Goal: Task Accomplishment & Management: Use online tool/utility

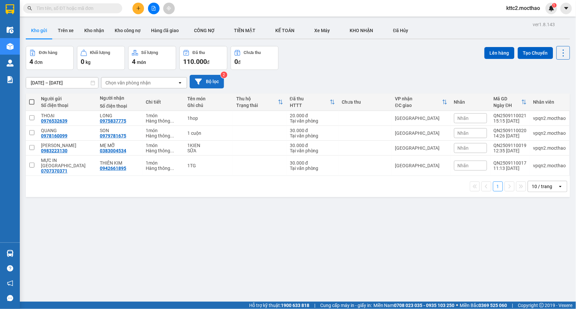
scroll to position [30, 0]
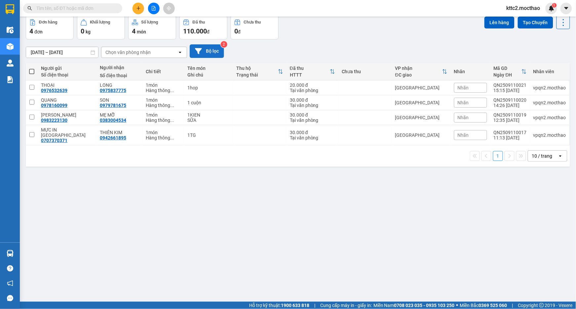
click at [212, 51] on button "Bộ lọc" at bounding box center [207, 51] width 34 height 14
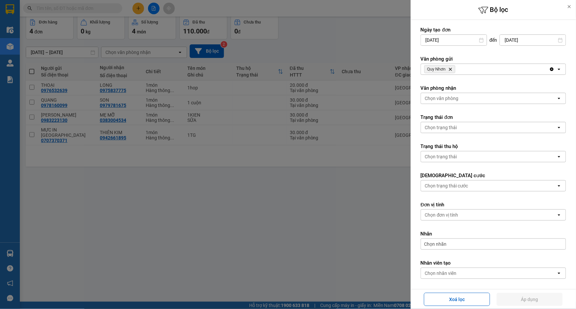
click at [450, 70] on icon "Quy Nhơn, close by backspace" at bounding box center [450, 69] width 3 height 3
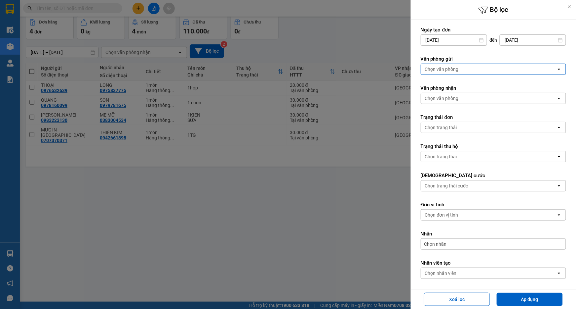
click at [450, 70] on div "Chọn văn phòng" at bounding box center [442, 69] width 34 height 7
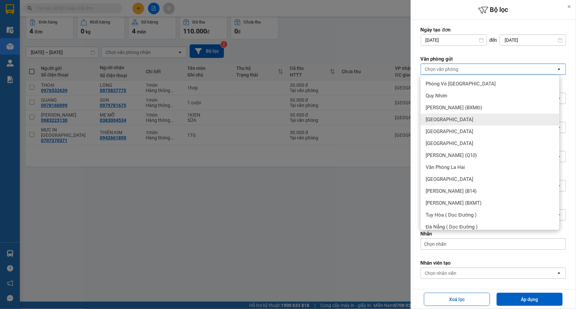
click at [443, 120] on span "[GEOGRAPHIC_DATA]" at bounding box center [450, 119] width 48 height 7
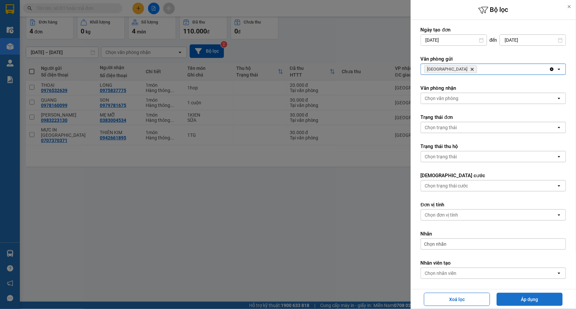
click at [517, 294] on button "Áp dụng" at bounding box center [530, 298] width 66 height 13
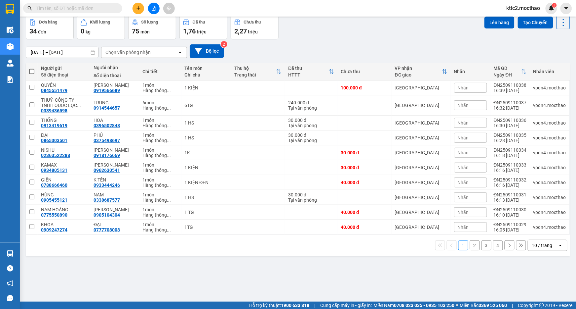
click at [470, 246] on button "2" at bounding box center [475, 245] width 10 height 10
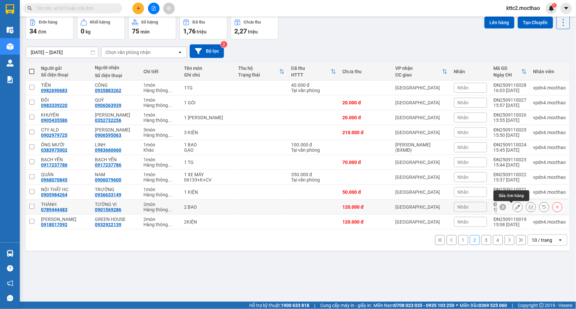
click at [516, 208] on icon at bounding box center [518, 206] width 5 height 5
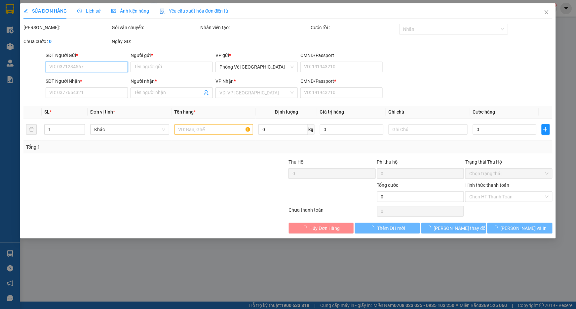
type input "0789444483"
type input "THÀNH"
type input "0901569286"
type input "TƯỜNG VI"
type input "0"
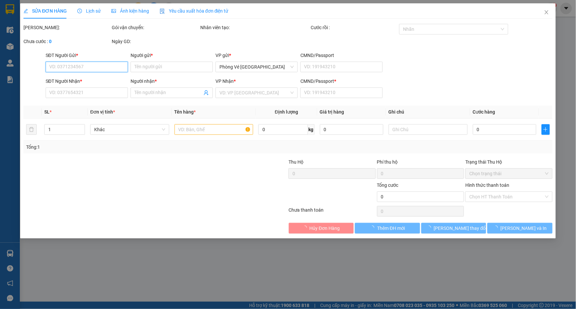
type input "120.000"
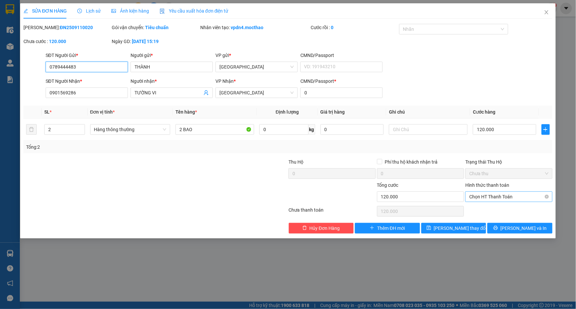
click at [508, 195] on span "Chọn HT Thanh Toán" at bounding box center [509, 196] width 79 height 10
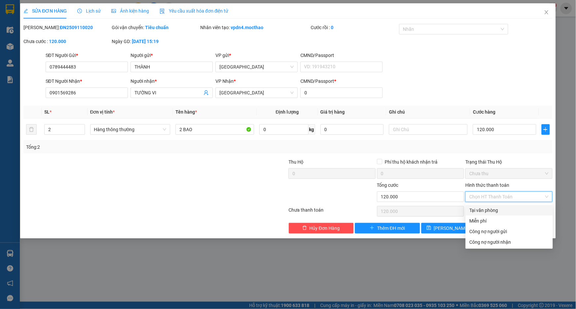
click at [492, 209] on div "Tại văn phòng" at bounding box center [509, 209] width 79 height 7
type input "0"
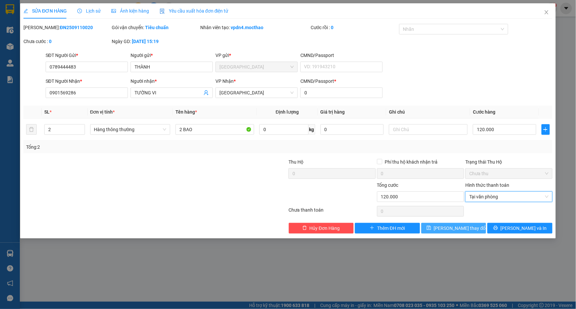
click at [437, 227] on button "[PERSON_NAME] thay đổi" at bounding box center [454, 228] width 65 height 11
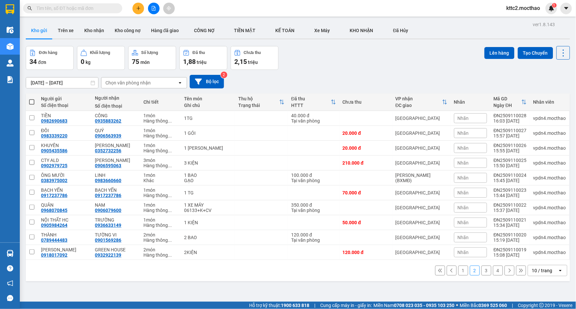
drag, startPoint x: 366, startPoint y: 293, endPoint x: 369, endPoint y: 288, distance: 5.2
click at [366, 293] on div "ver 1.8.143 Kho gửi Trên xe Kho nhận Kho công nợ Hàng đã giao CÔNG NỢ TIỀN MĂ…" at bounding box center [298, 174] width 550 height 309
